Goal: Transaction & Acquisition: Purchase product/service

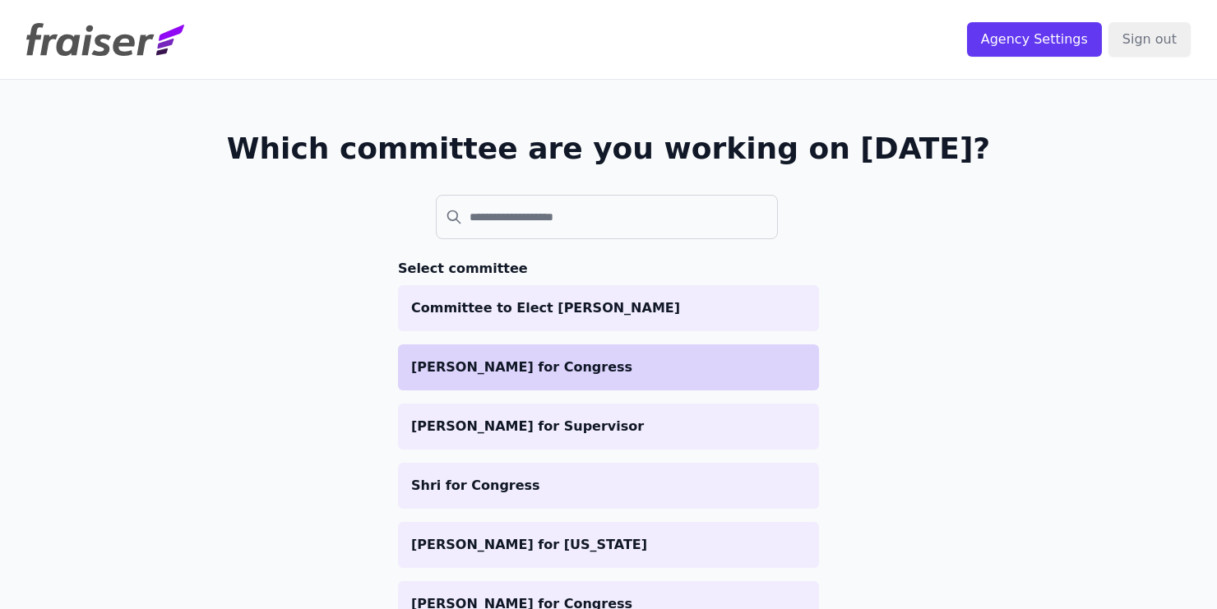
click at [540, 376] on p "[PERSON_NAME] for Congress" at bounding box center [608, 368] width 395 height 20
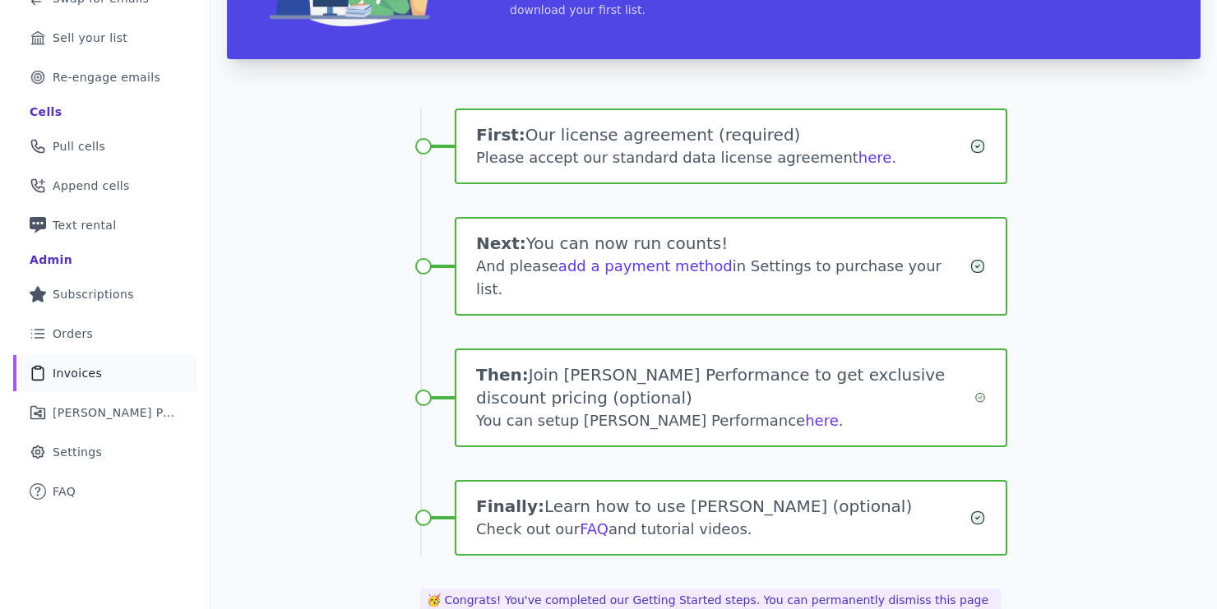
scroll to position [236, 0]
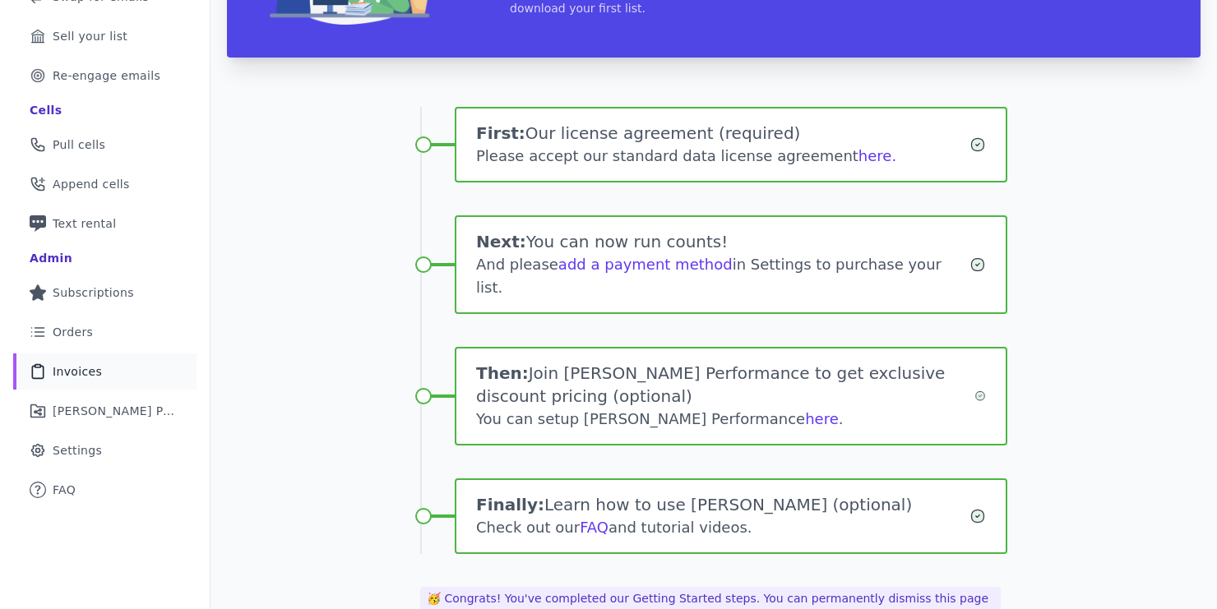
click at [103, 372] on link "Clipboard Icon Outline of a clipboard Invoices" at bounding box center [104, 372] width 183 height 36
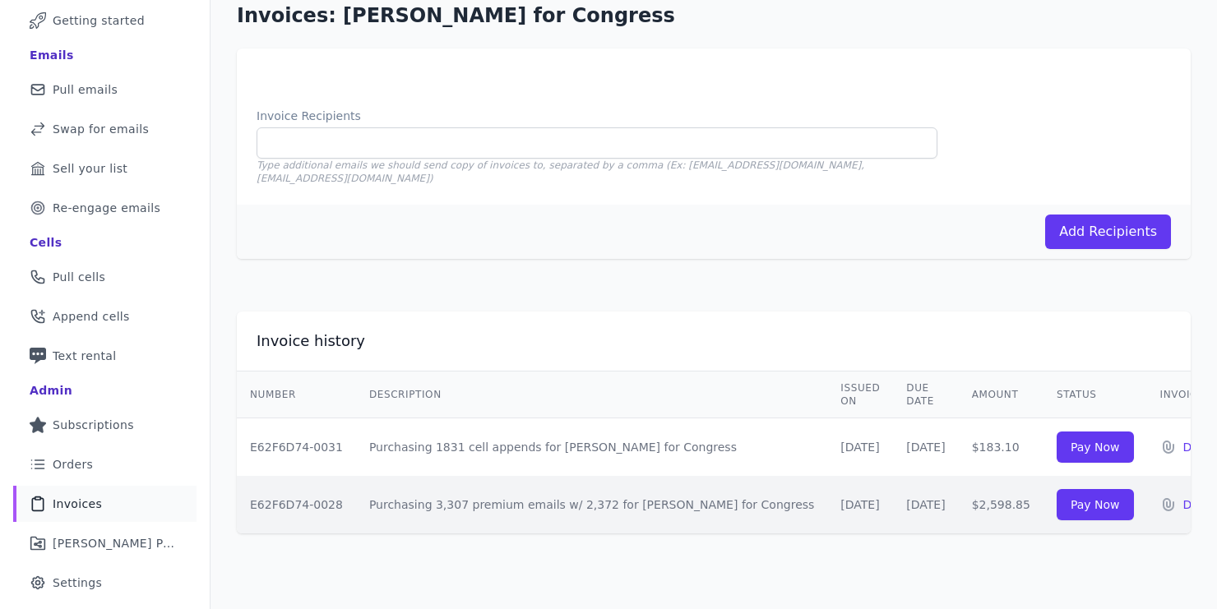
scroll to position [104, 0]
click at [1058, 438] on link "Pay Now" at bounding box center [1095, 447] width 77 height 31
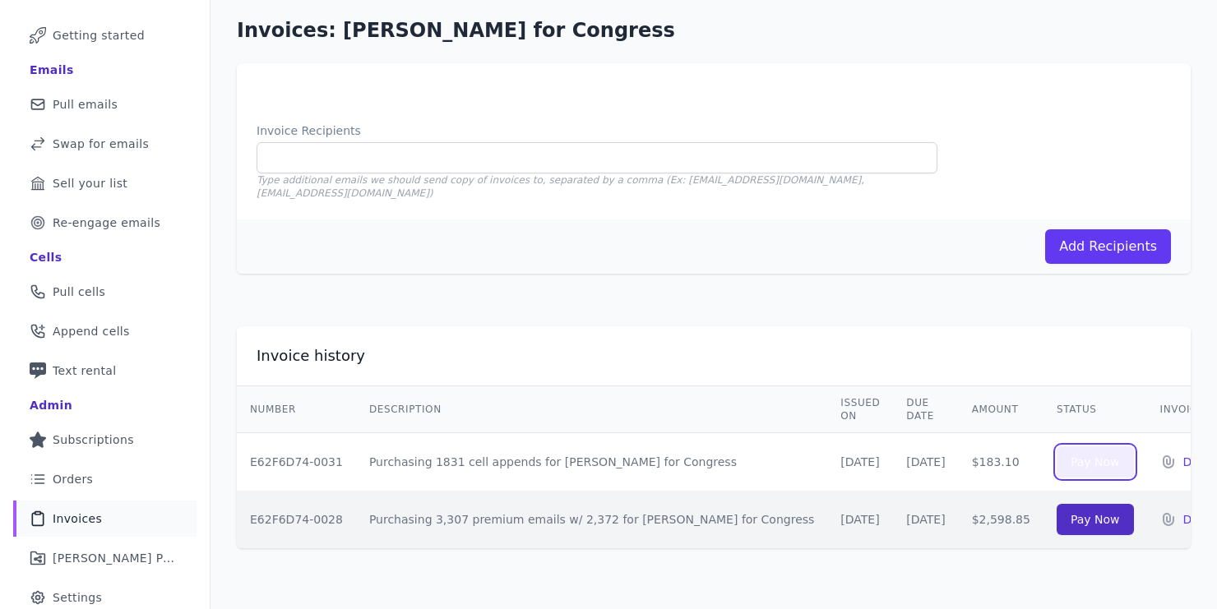
scroll to position [79, 0]
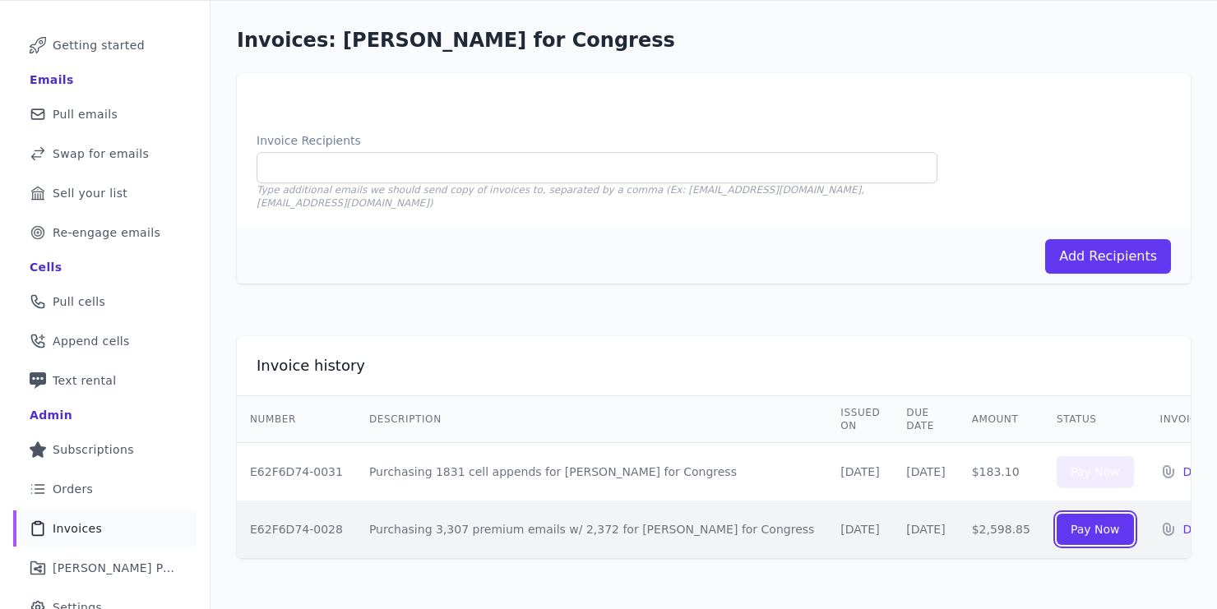
click at [1057, 521] on link "Pay Now" at bounding box center [1095, 529] width 77 height 31
click at [859, 310] on div "Invoice history Number Description Issued on Due Date Amount Status Invoice E62…" at bounding box center [714, 447] width 1007 height 275
